Goal: Task Accomplishment & Management: Use online tool/utility

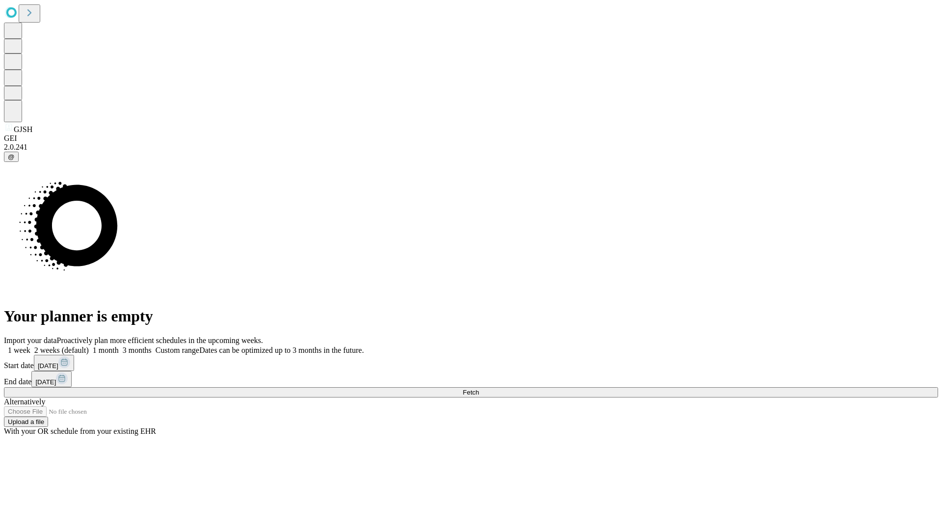
click at [479, 388] on span "Fetch" at bounding box center [471, 391] width 16 height 7
